Goal: Check status: Verify the current state of an ongoing process or item

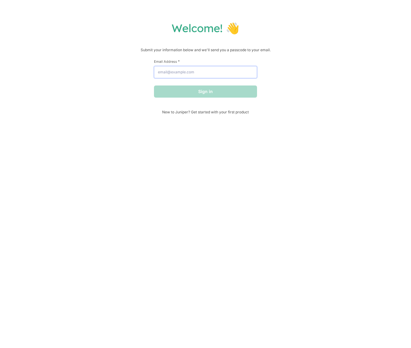
click at [214, 70] on input "Email Address *" at bounding box center [205, 72] width 103 height 12
type input "[EMAIL_ADDRESS][DOMAIN_NAME]"
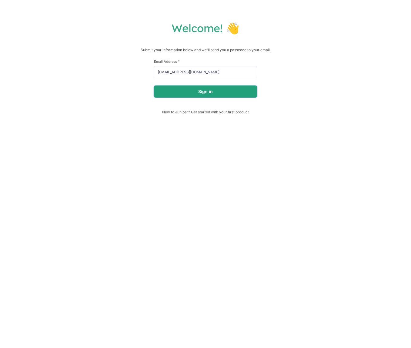
click at [215, 89] on button "Sign in" at bounding box center [205, 91] width 103 height 12
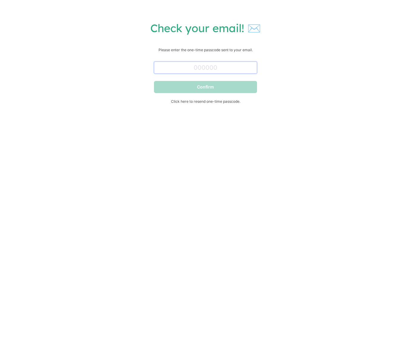
click at [189, 63] on input "text" at bounding box center [205, 67] width 103 height 12
type input "897302"
click at [201, 87] on button "Confirm" at bounding box center [205, 87] width 103 height 12
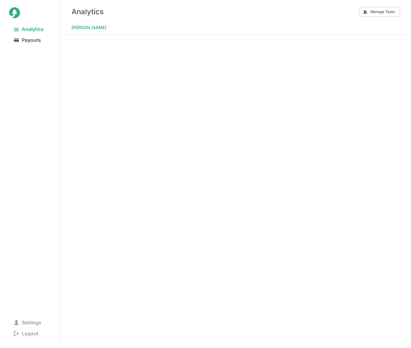
click at [33, 39] on span "Payouts" at bounding box center [27, 40] width 37 height 8
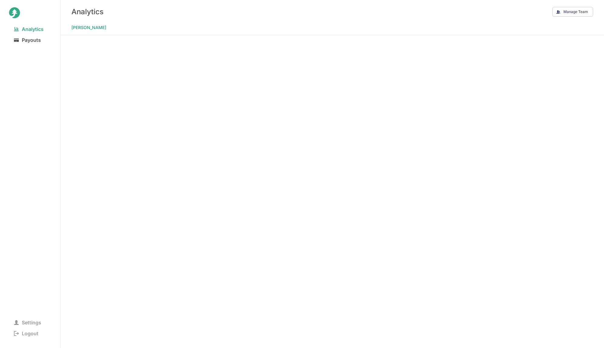
click at [30, 44] on span "Payouts" at bounding box center [27, 40] width 37 height 8
